Goal: Task Accomplishment & Management: Complete application form

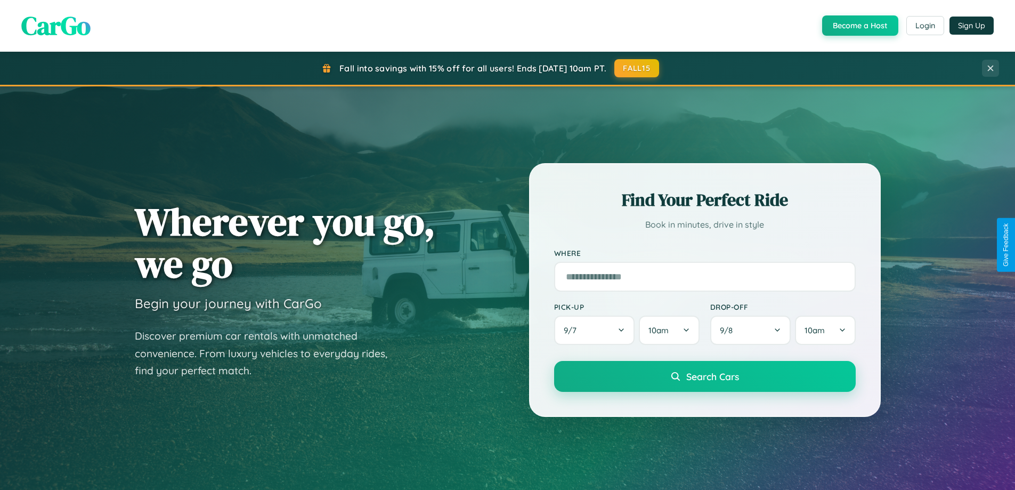
scroll to position [459, 0]
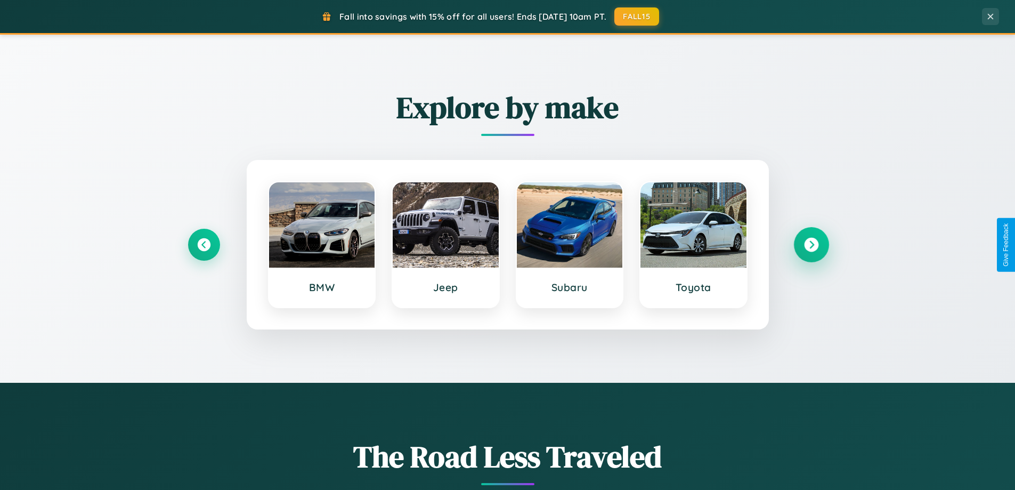
click at [811, 245] on icon at bounding box center [811, 245] width 14 height 14
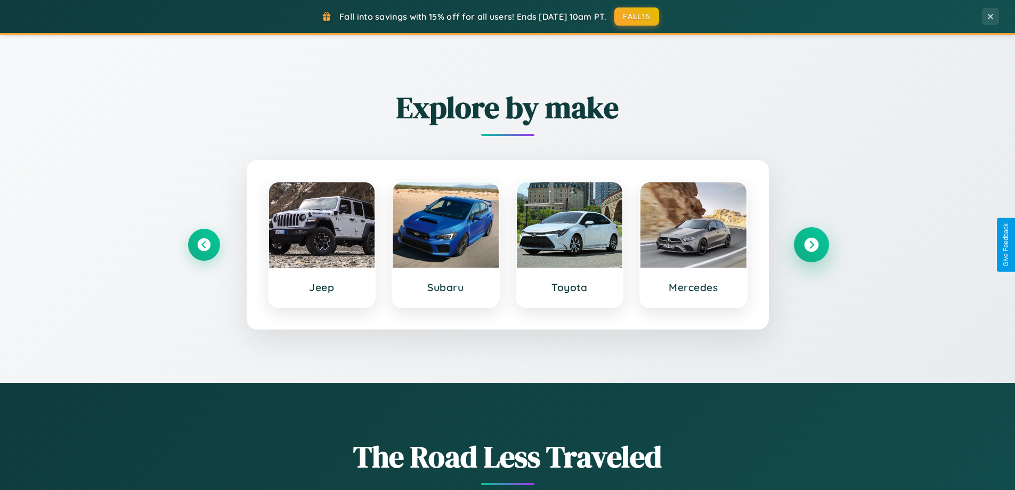
click at [811, 245] on icon at bounding box center [811, 245] width 14 height 14
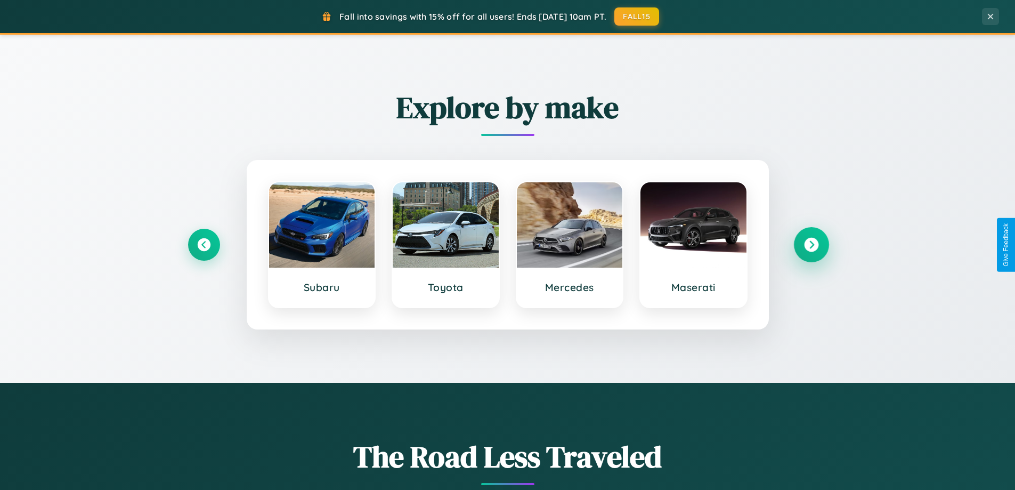
click at [811, 245] on icon at bounding box center [811, 245] width 14 height 14
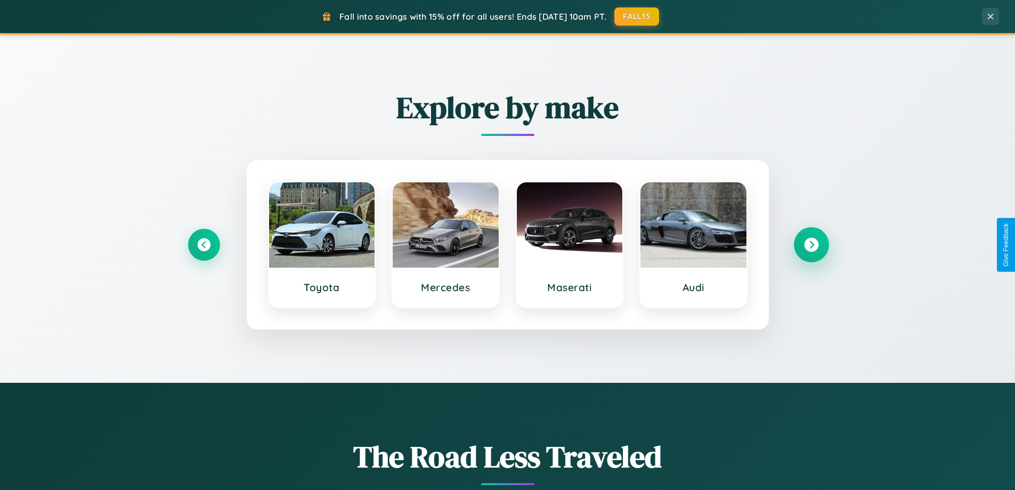
click at [811, 245] on icon at bounding box center [811, 245] width 14 height 14
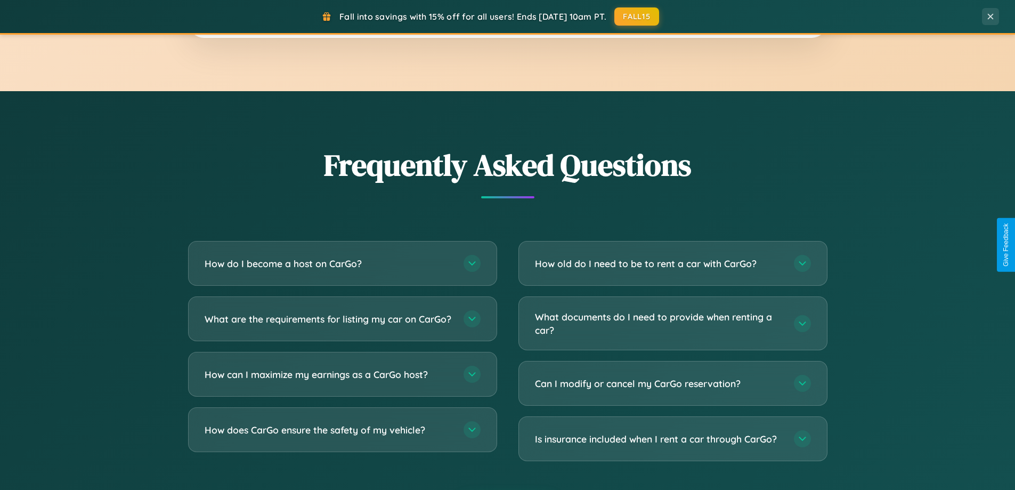
scroll to position [2051, 0]
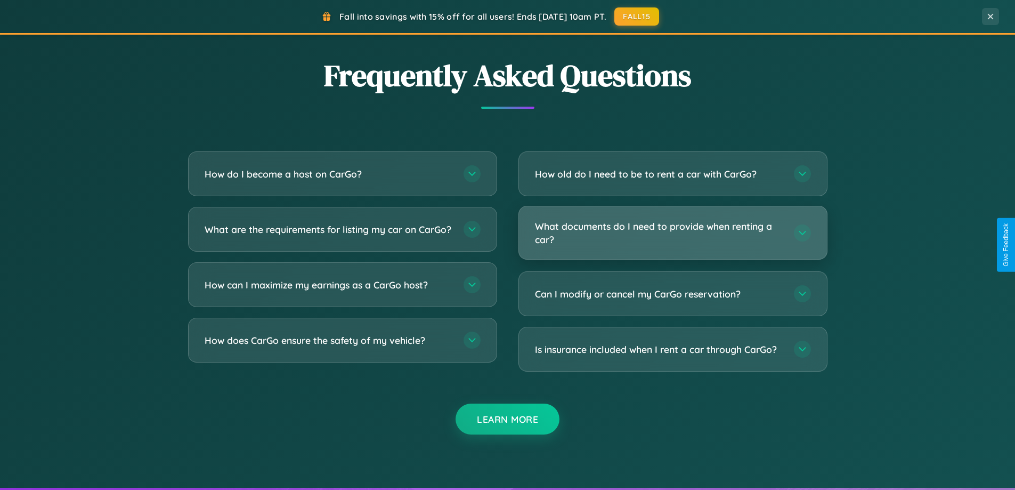
click at [673, 232] on h3 "What documents do I need to provide when renting a car?" at bounding box center [659, 233] width 248 height 26
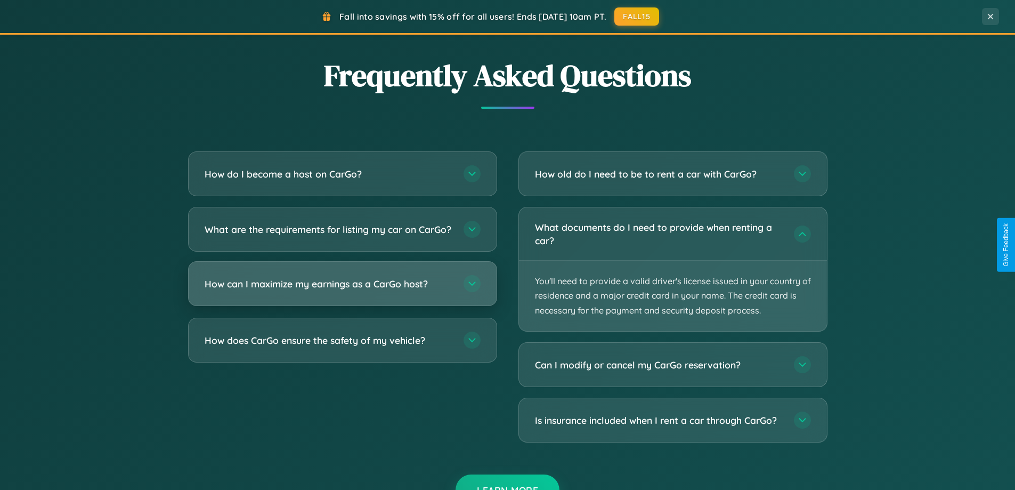
click at [342, 290] on h3 "How can I maximize my earnings as a CarGo host?" at bounding box center [329, 283] width 248 height 13
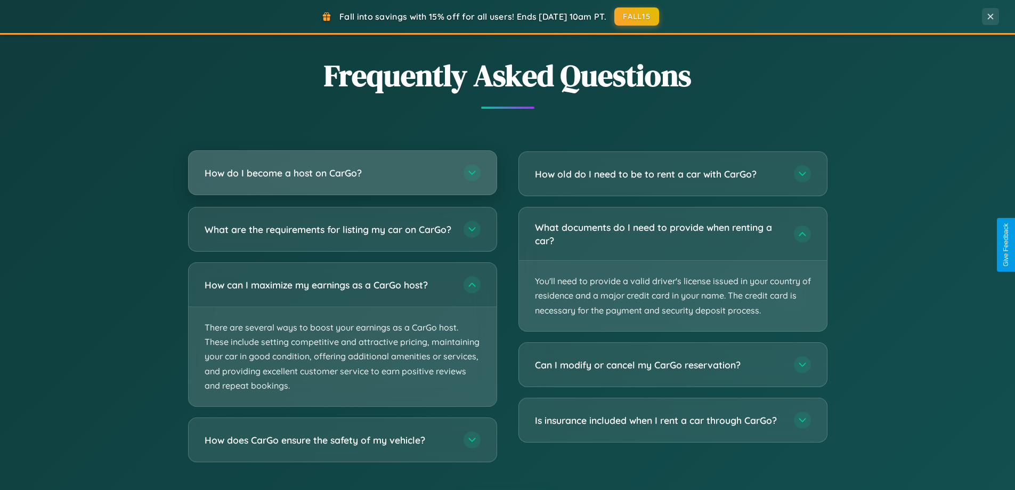
click at [342, 173] on h3 "How do I become a host on CarGo?" at bounding box center [329, 172] width 248 height 13
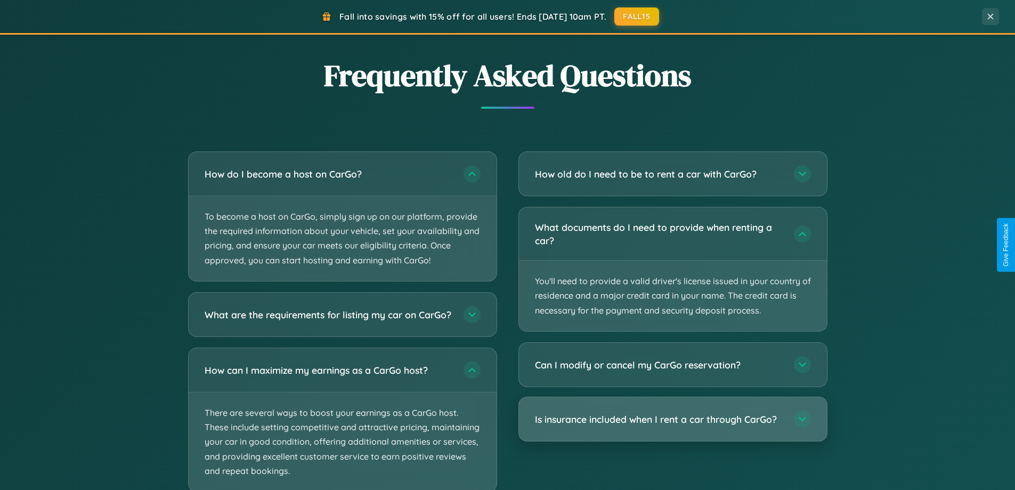
click at [673, 419] on h3 "Is insurance included when I rent a car through CarGo?" at bounding box center [659, 418] width 248 height 13
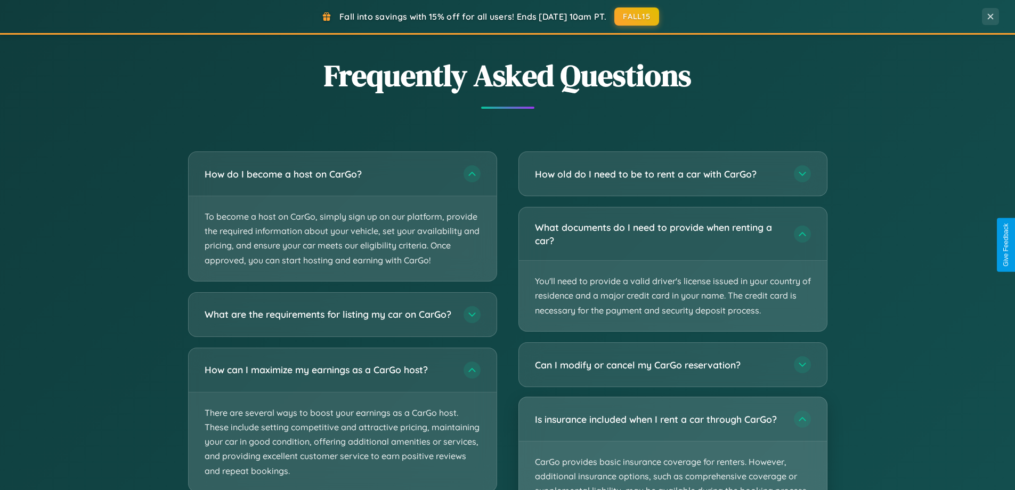
click at [673, 443] on p "CarGo provides basic insurance coverage for renters. However, additional insura…" at bounding box center [673, 490] width 308 height 99
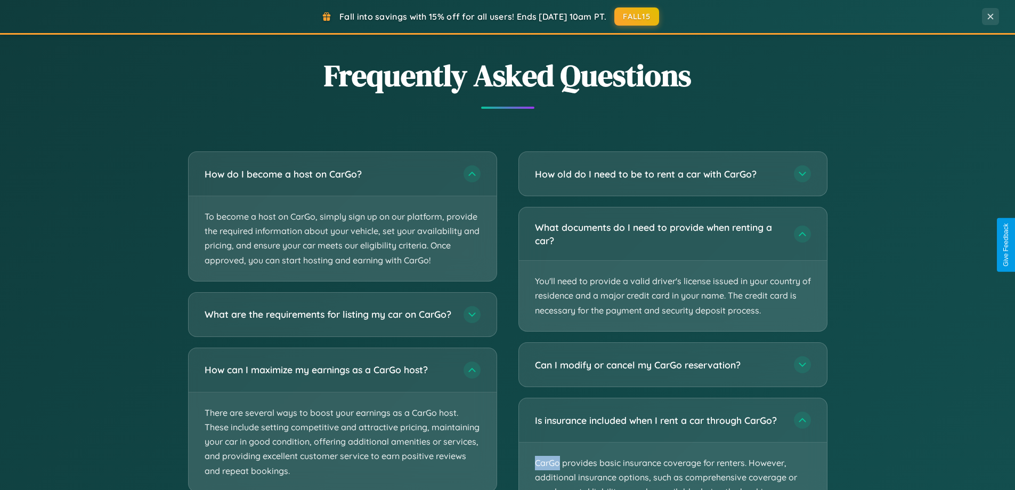
scroll to position [0, 0]
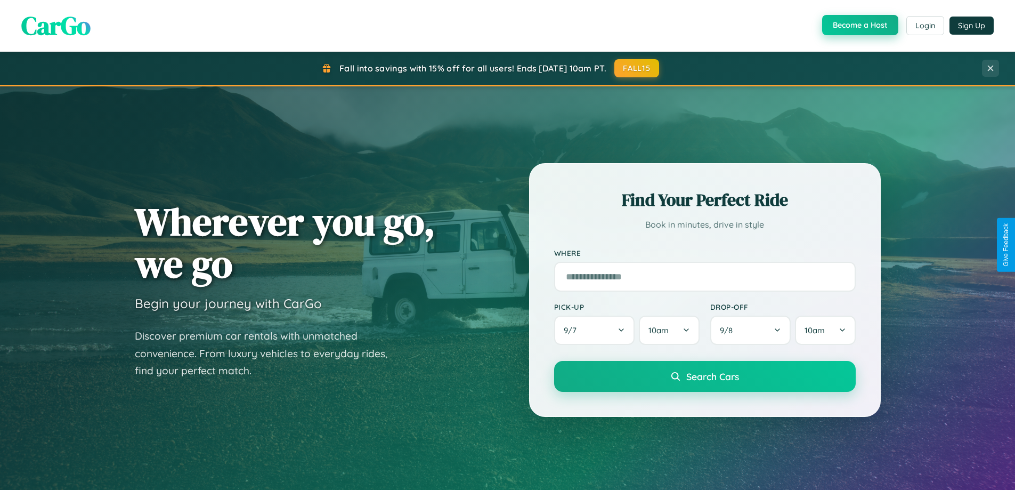
click at [859, 26] on button "Become a Host" at bounding box center [860, 25] width 76 height 20
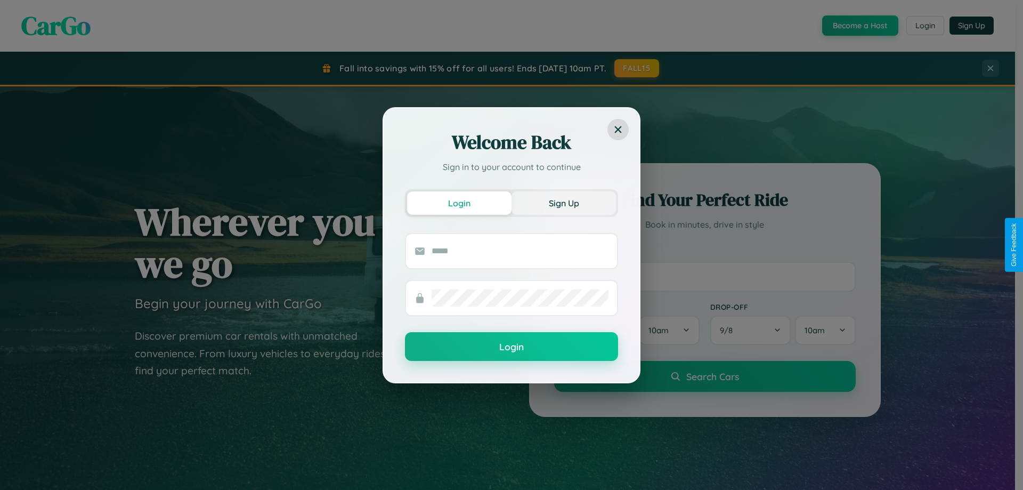
click at [564, 203] on button "Sign Up" at bounding box center [564, 202] width 104 height 23
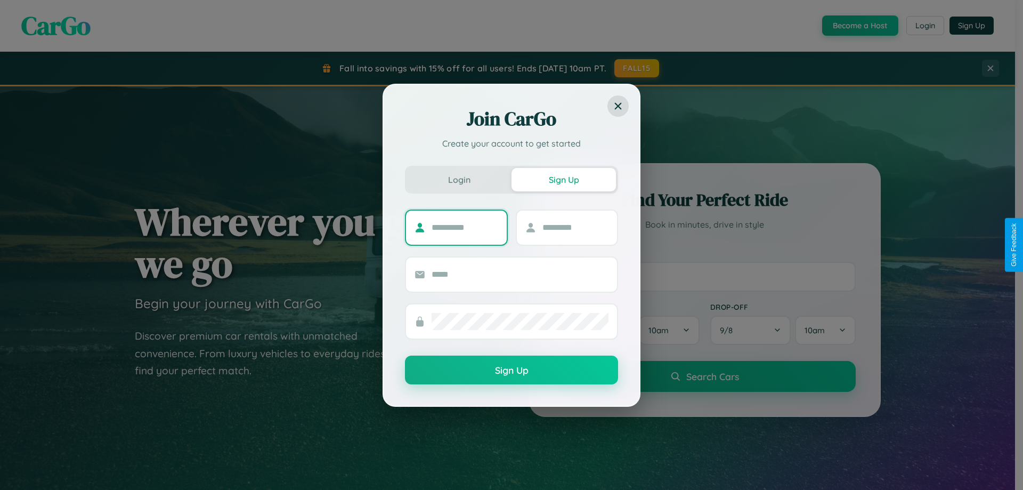
click at [465, 227] on input "text" at bounding box center [465, 227] width 67 height 17
type input "******"
click at [575, 227] on input "text" at bounding box center [576, 227] width 67 height 17
type input "*****"
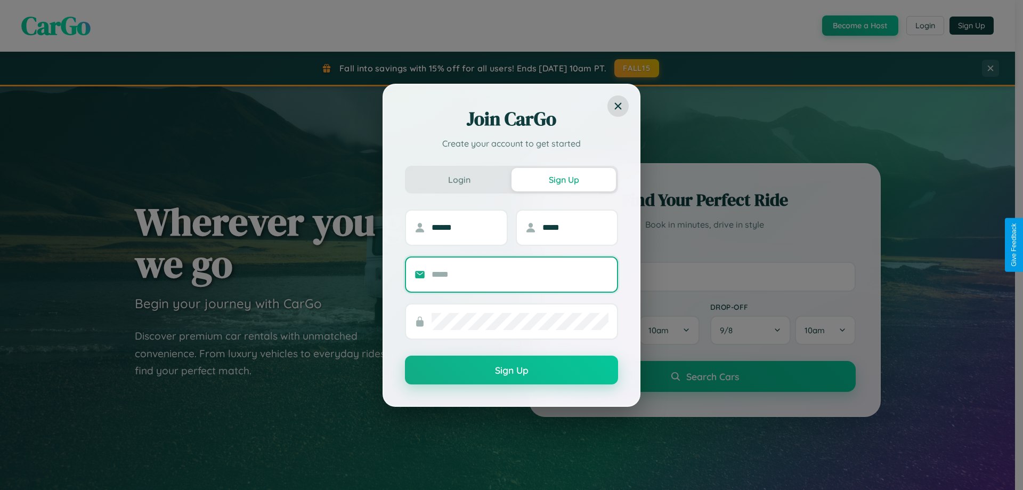
click at [520, 274] on input "text" at bounding box center [520, 274] width 177 height 17
type input "**********"
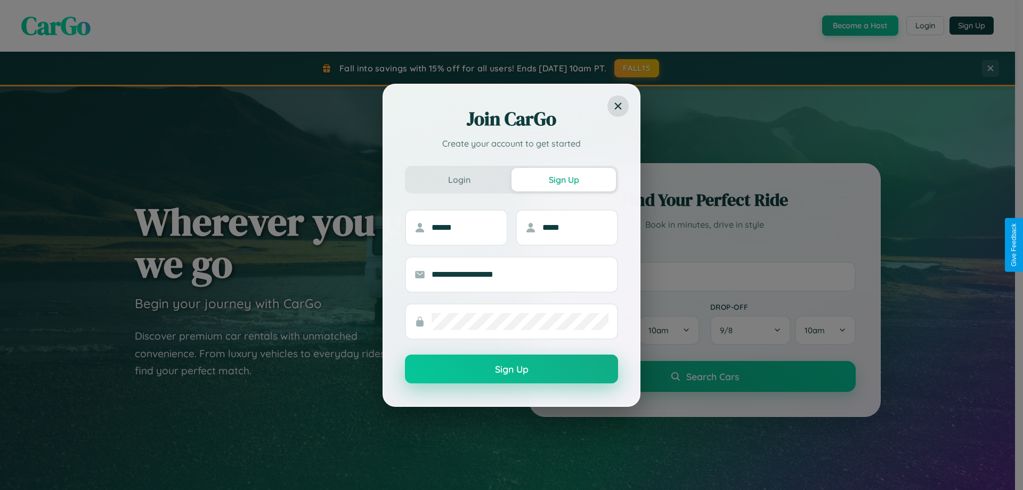
click at [512, 369] on button "Sign Up" at bounding box center [511, 368] width 213 height 29
